Goal: Check status: Check status

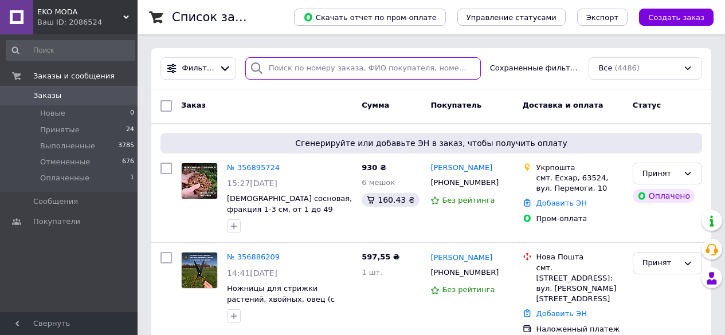
click at [299, 69] on input "search" at bounding box center [362, 68] width 235 height 22
paste input "[PHONE_NUMBER]"
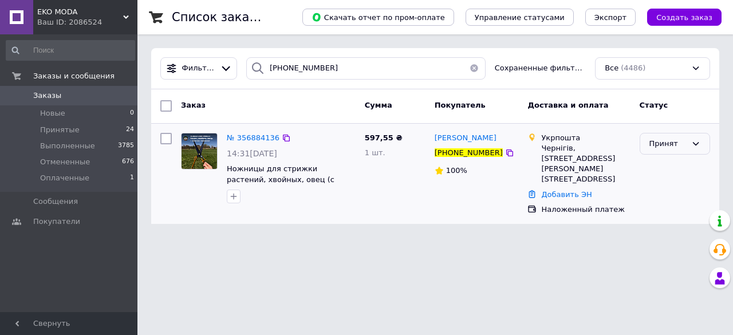
click at [647, 145] on div "Принят" at bounding box center [675, 144] width 70 height 22
click at [655, 174] on li "Выполнен" at bounding box center [675, 167] width 69 height 21
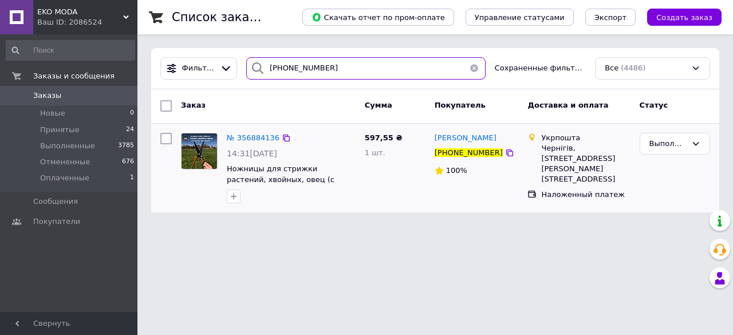
drag, startPoint x: 331, startPoint y: 73, endPoint x: 261, endPoint y: 74, distance: 69.9
click at [261, 74] on div "[PHONE_NUMBER]" at bounding box center [365, 68] width 239 height 22
paste input "74925992"
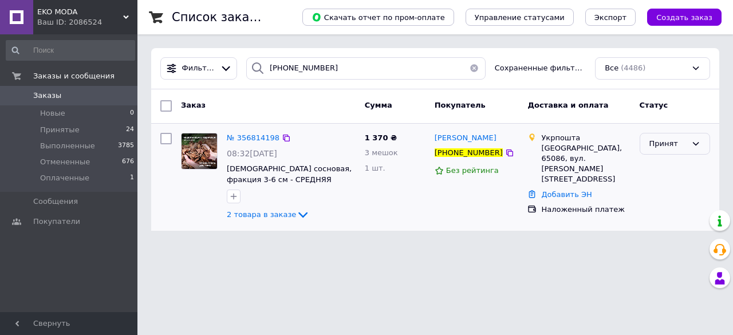
click at [646, 142] on div "Принят" at bounding box center [675, 144] width 70 height 22
click at [654, 167] on li "Выполнен" at bounding box center [675, 167] width 69 height 21
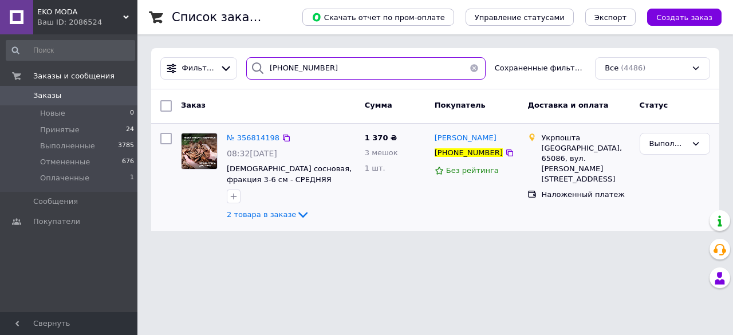
drag, startPoint x: 330, startPoint y: 67, endPoint x: 251, endPoint y: 69, distance: 79.1
click at [251, 69] on div "[PHONE_NUMBER]" at bounding box center [365, 68] width 239 height 22
paste input "343997"
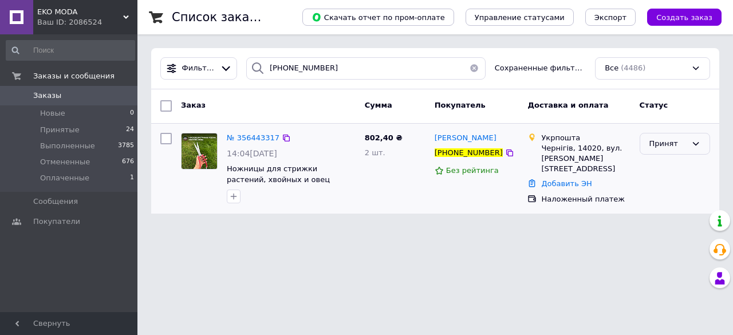
click at [678, 138] on div "Принят" at bounding box center [668, 144] width 37 height 12
click at [671, 163] on li "Выполнен" at bounding box center [675, 167] width 69 height 21
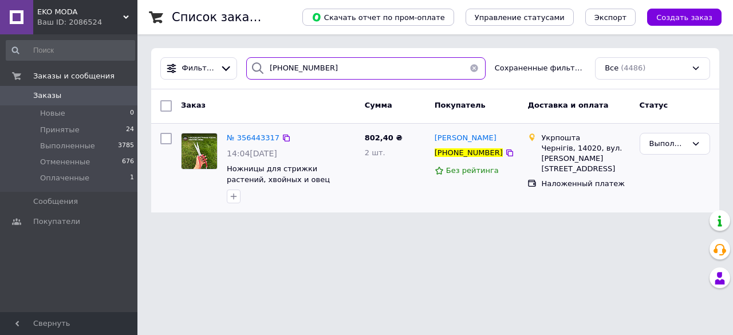
drag, startPoint x: 335, startPoint y: 73, endPoint x: 245, endPoint y: 61, distance: 90.2
click at [246, 61] on div "[PHONE_NUMBER]" at bounding box center [365, 68] width 239 height 22
paste input "507026886"
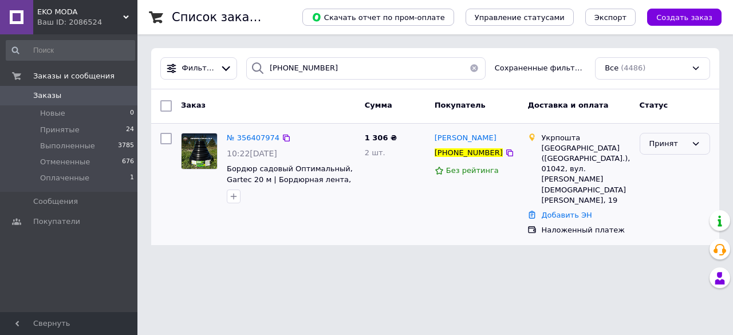
click at [661, 147] on div "Принят" at bounding box center [668, 144] width 37 height 12
click at [649, 171] on li "Выполнен" at bounding box center [675, 167] width 69 height 21
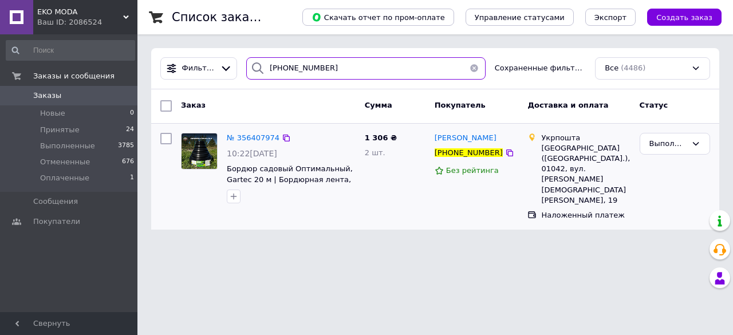
drag, startPoint x: 333, startPoint y: 62, endPoint x: 253, endPoint y: 63, distance: 80.2
click at [253, 63] on div "[PHONE_NUMBER]" at bounding box center [365, 68] width 239 height 22
paste input "67307185"
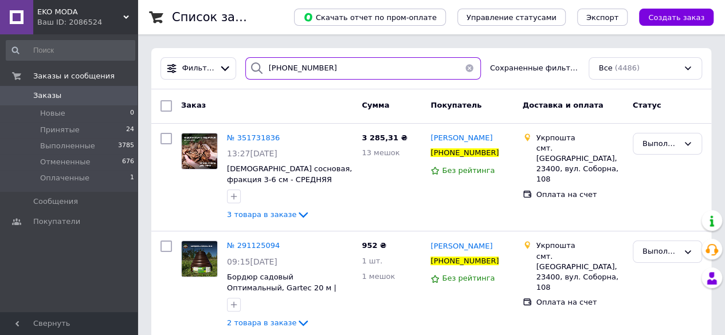
type input "[PHONE_NUMBER]"
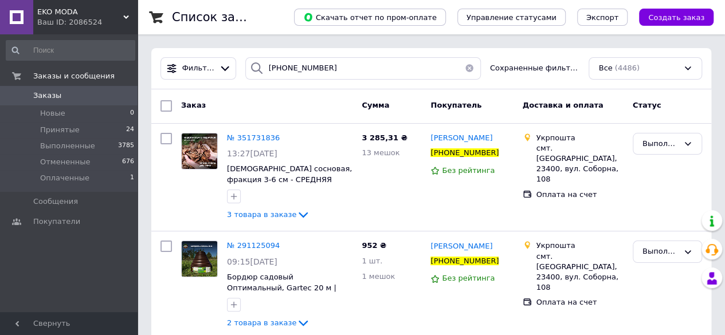
click at [464, 69] on button "button" at bounding box center [469, 68] width 23 height 22
